Goal: Information Seeking & Learning: Check status

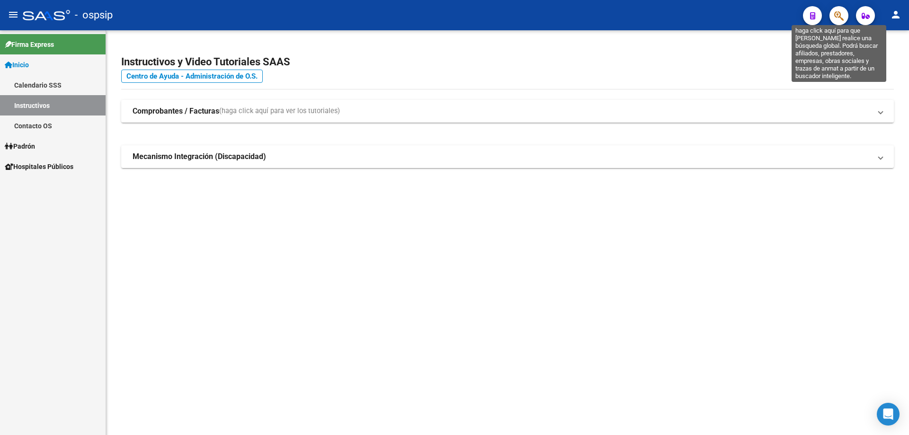
click at [838, 11] on icon "button" at bounding box center [838, 15] width 9 height 11
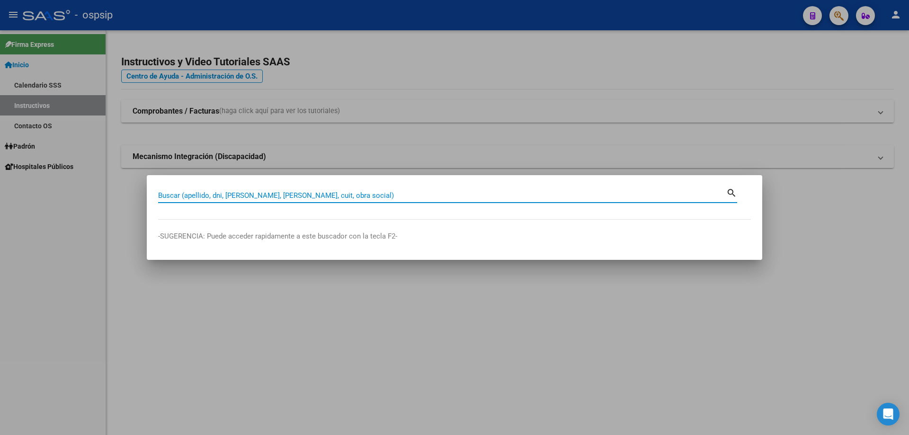
click at [268, 196] on input "Buscar (apellido, dni, [PERSON_NAME], [PERSON_NAME], cuit, obra social)" at bounding box center [442, 195] width 568 height 9
type input "FLORES"
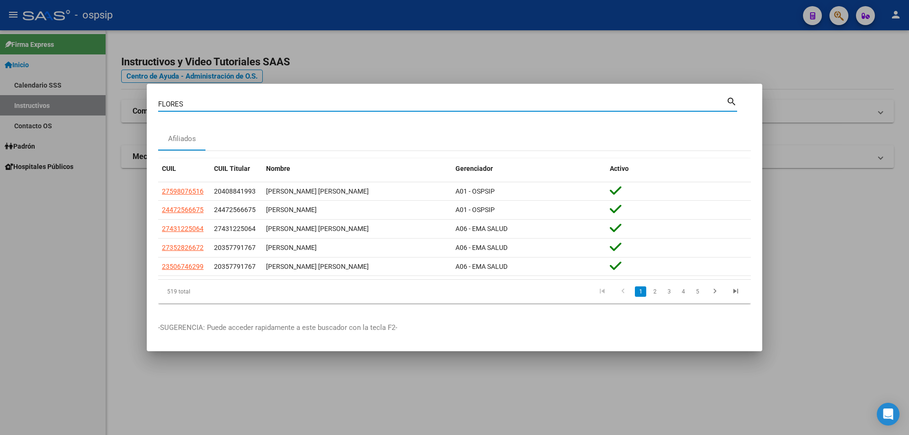
click at [270, 100] on input "FLORES" at bounding box center [442, 104] width 568 height 9
type input "[PERSON_NAME]"
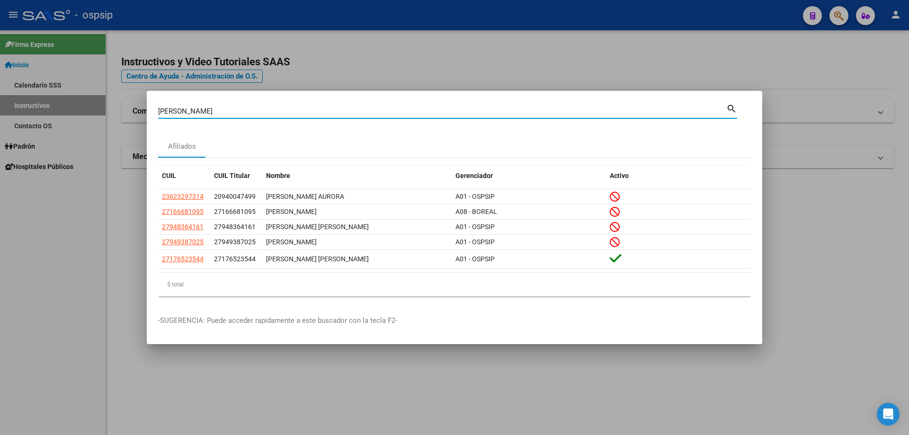
click at [334, 109] on input "[PERSON_NAME]" at bounding box center [442, 111] width 568 height 9
paste input "25835822"
type input "25835822"
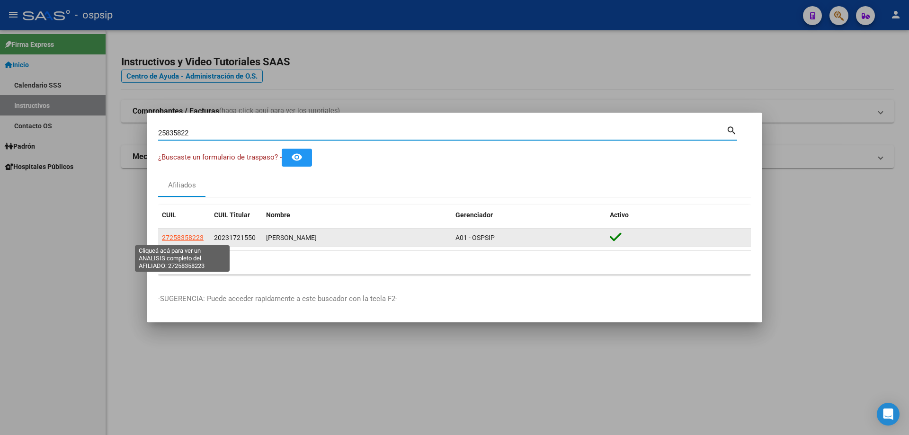
click at [194, 237] on span "27258358223" at bounding box center [183, 238] width 42 height 8
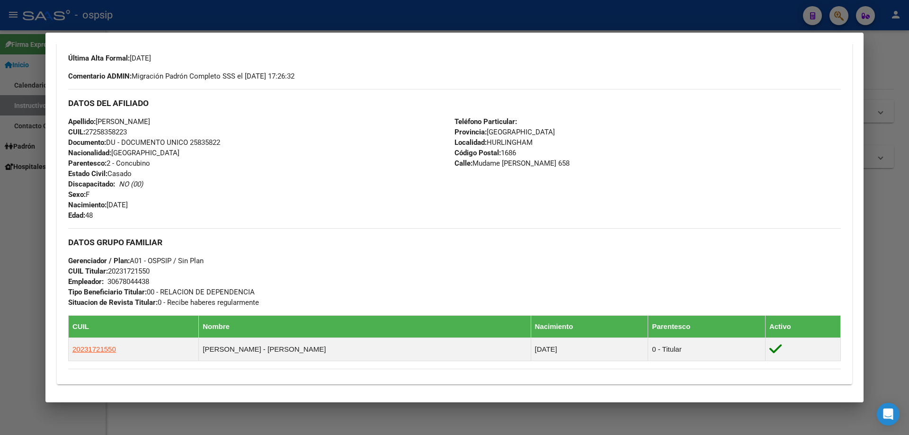
scroll to position [257, 0]
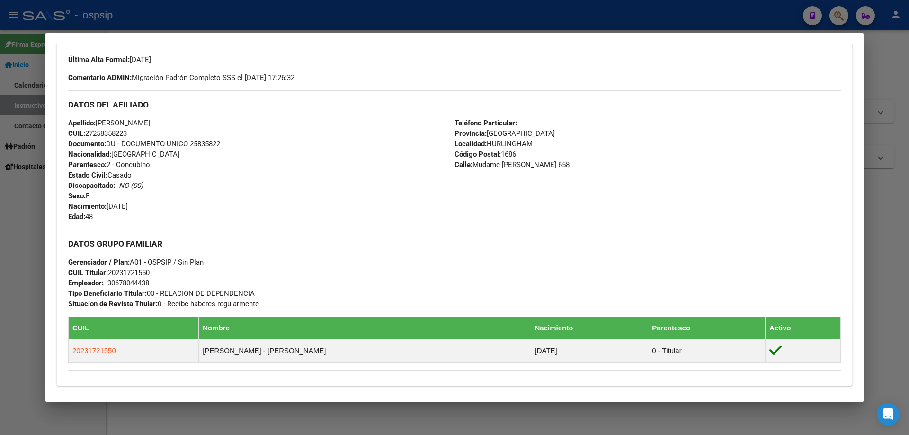
click at [393, 8] on div at bounding box center [454, 217] width 909 height 435
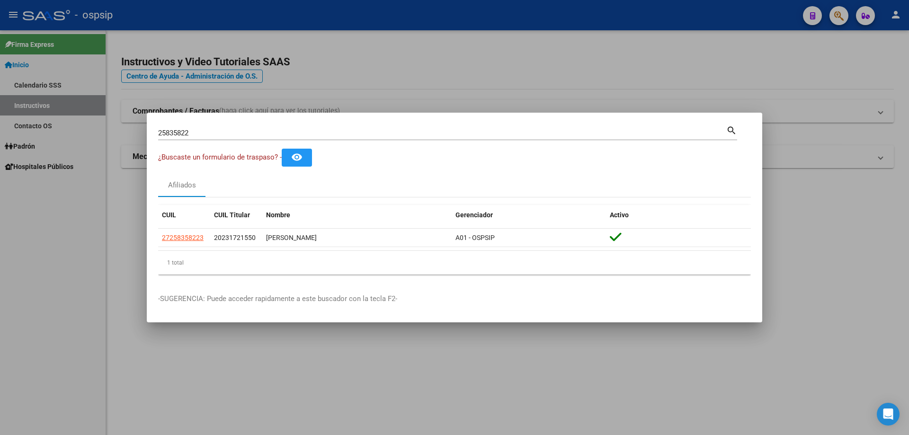
click at [421, 128] on div "25835822 Buscar (apellido, dni, cuil, [PERSON_NAME], cuit, obra social)" at bounding box center [442, 133] width 568 height 14
click at [425, 135] on input "25835822" at bounding box center [442, 133] width 568 height 9
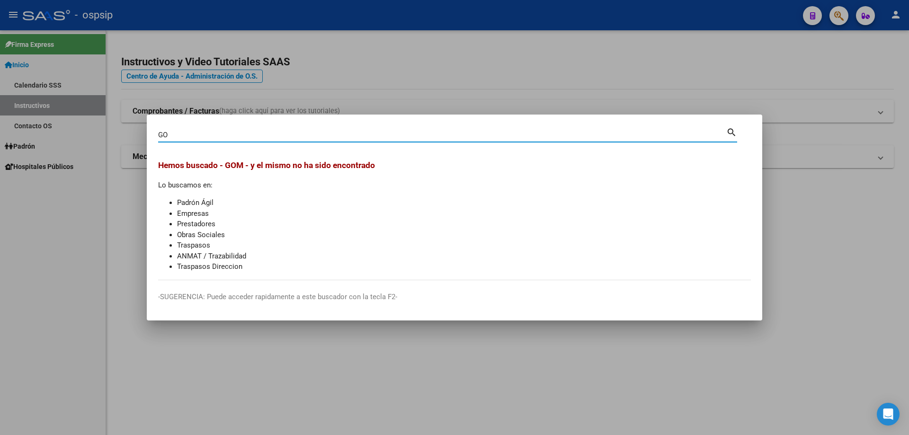
type input "G"
type input "[PERSON_NAME]"
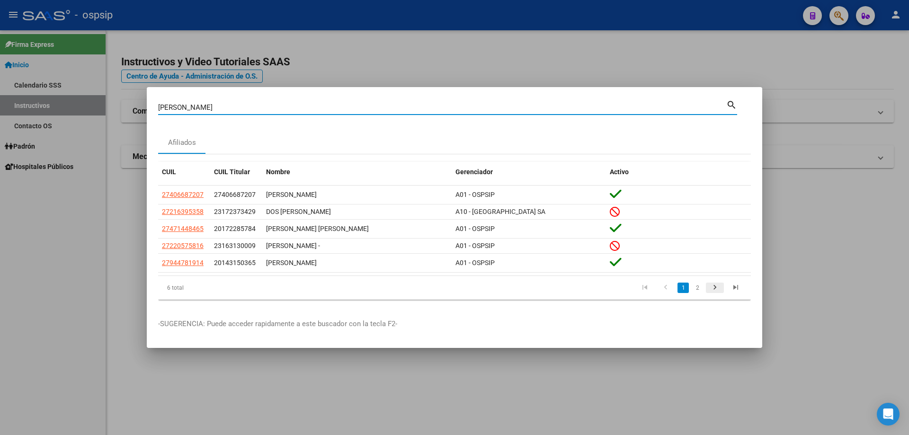
click at [717, 289] on icon "go to next page" at bounding box center [715, 288] width 12 height 11
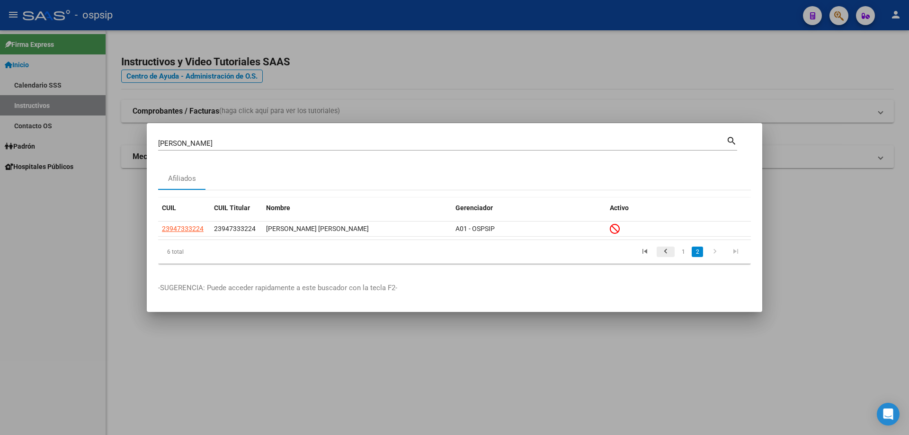
click at [667, 248] on icon "go to previous page" at bounding box center [666, 252] width 12 height 11
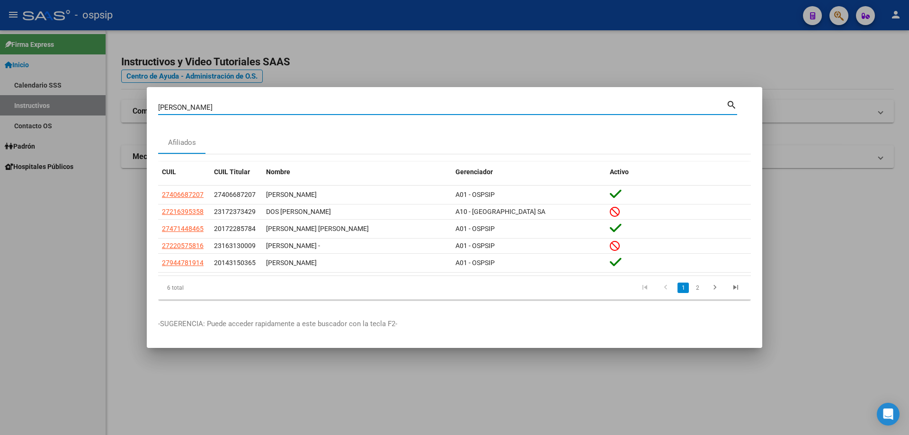
click at [381, 103] on input "[PERSON_NAME]" at bounding box center [442, 107] width 568 height 9
paste input "23604471"
type input "23604471"
